Goal: Task Accomplishment & Management: Manage account settings

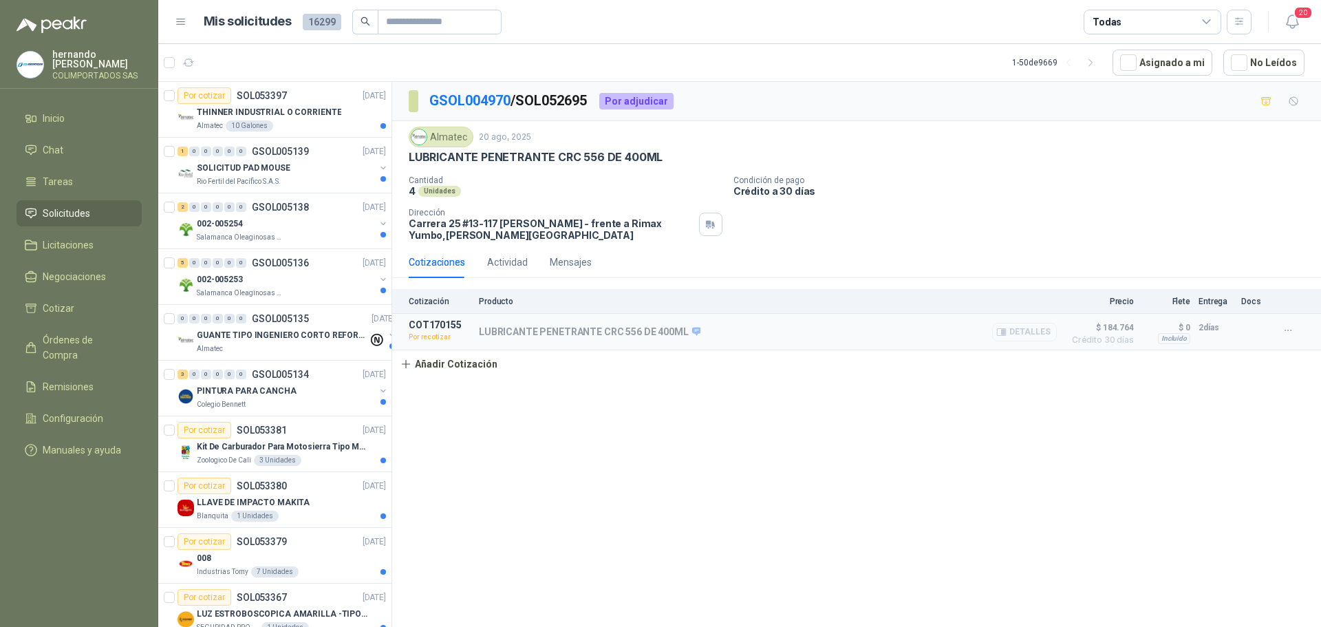
click at [1033, 331] on button "Detalles" at bounding box center [1024, 332] width 65 height 19
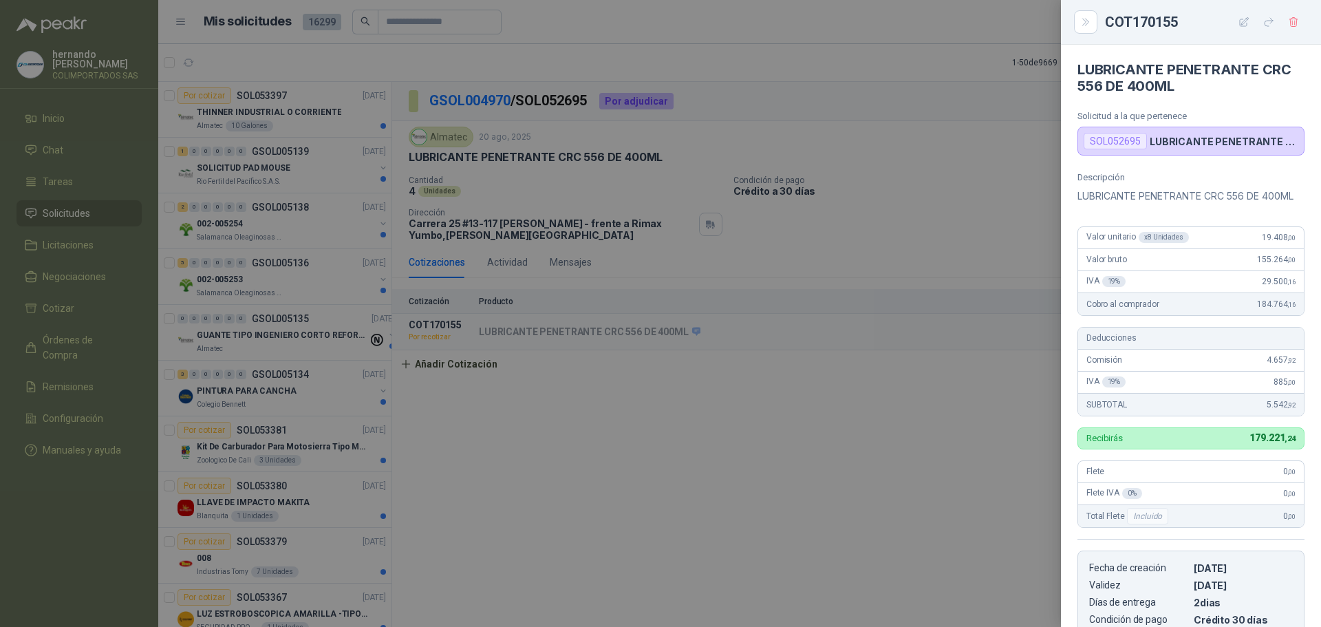
click at [807, 494] on div at bounding box center [660, 313] width 1321 height 627
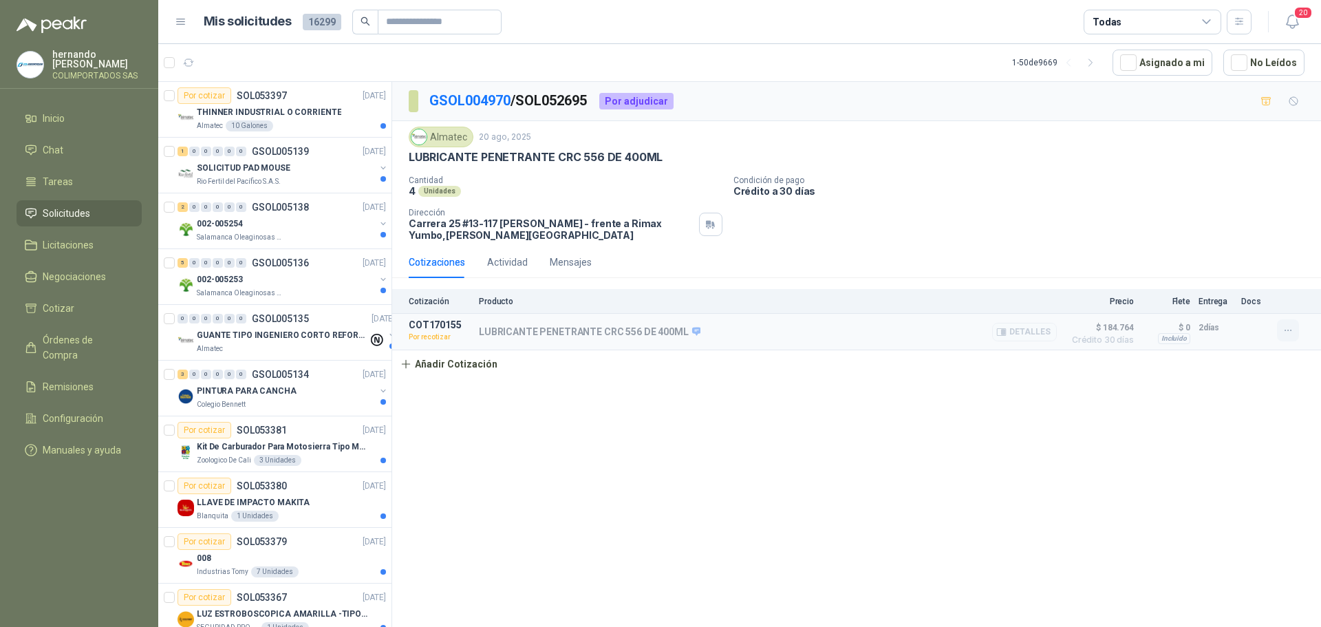
click at [1286, 332] on icon "button" at bounding box center [1288, 331] width 12 height 12
click at [1250, 299] on button "Re-cotizar" at bounding box center [1260, 300] width 110 height 22
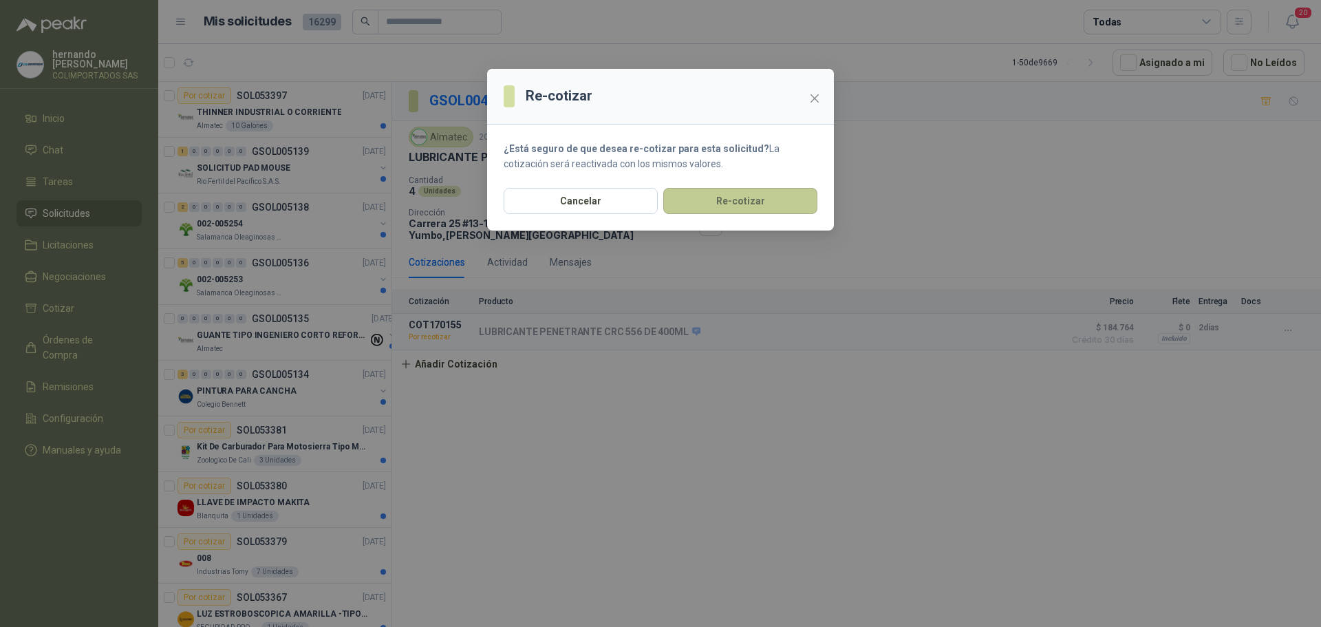
click at [735, 201] on button "Re-cotizar" at bounding box center [740, 201] width 154 height 26
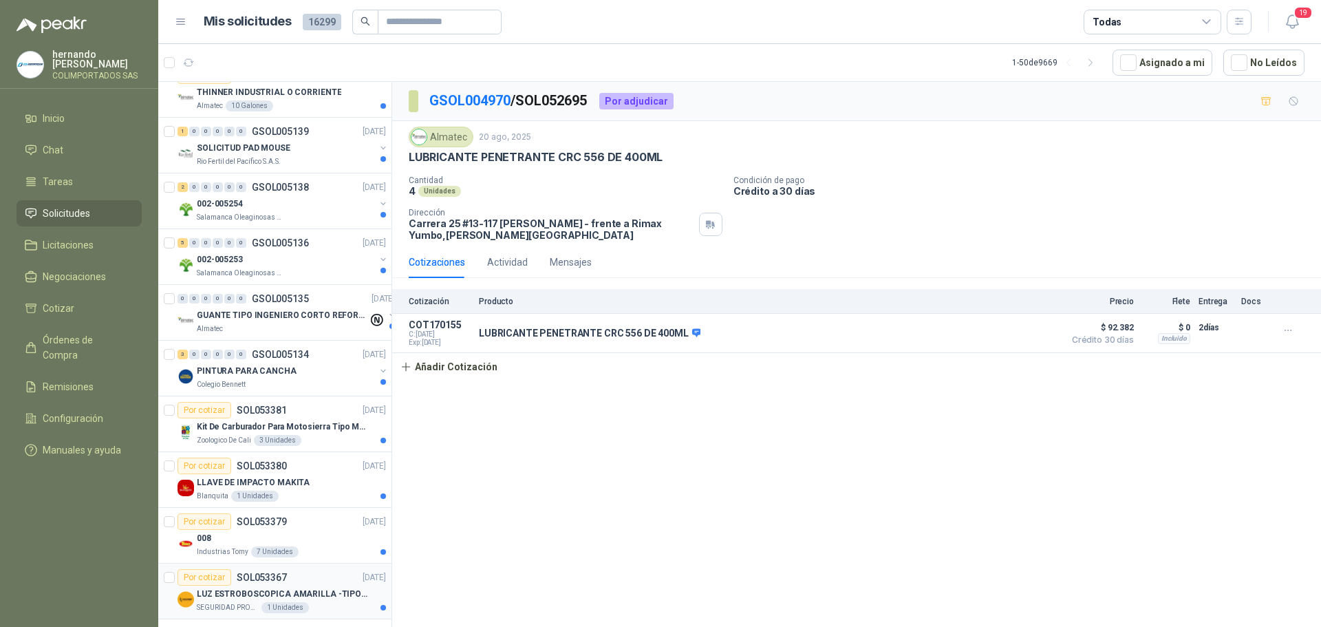
scroll to position [0, 0]
